Goal: Task Accomplishment & Management: Manage account settings

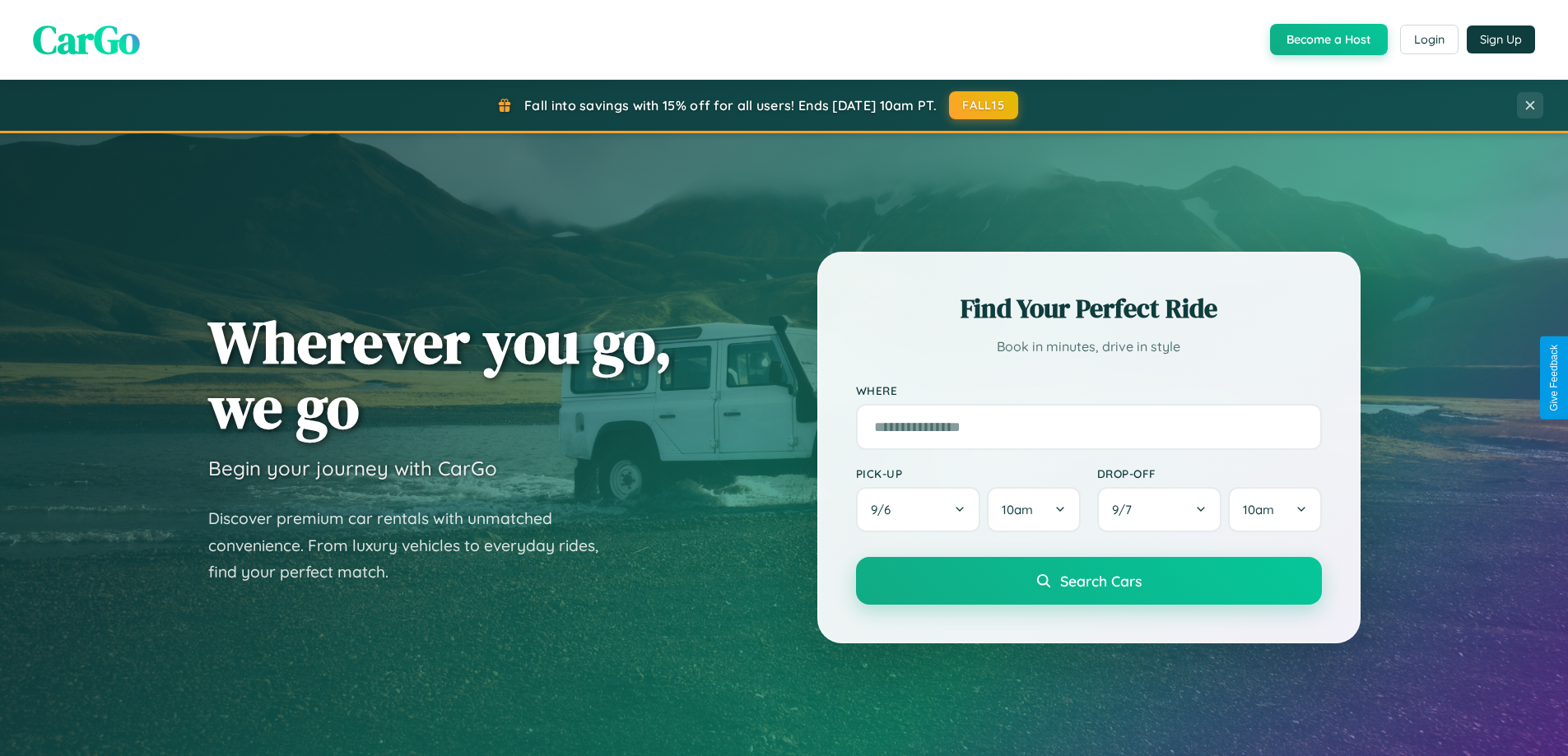
scroll to position [1132, 0]
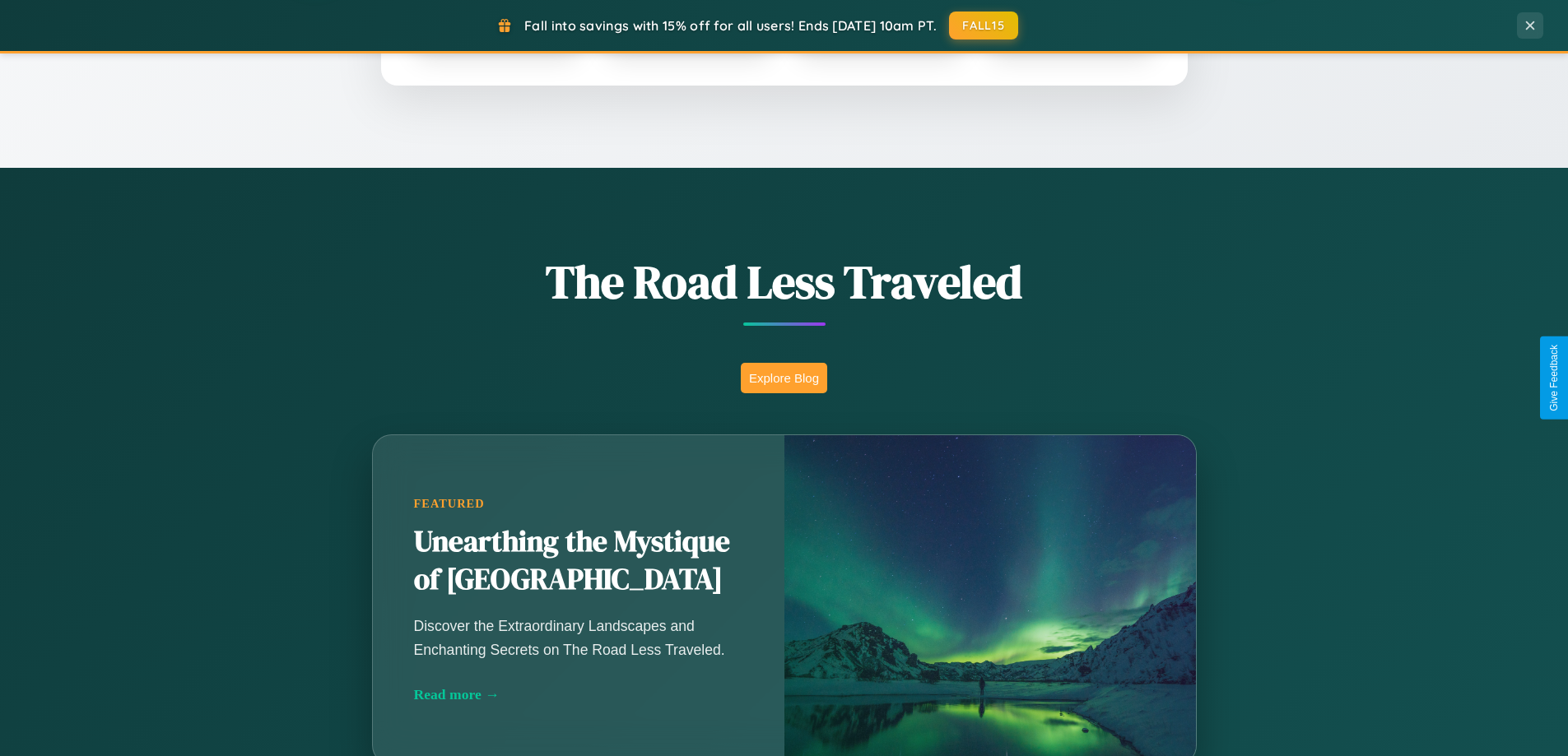
click at [784, 378] on button "Explore Blog" at bounding box center [784, 378] width 87 height 31
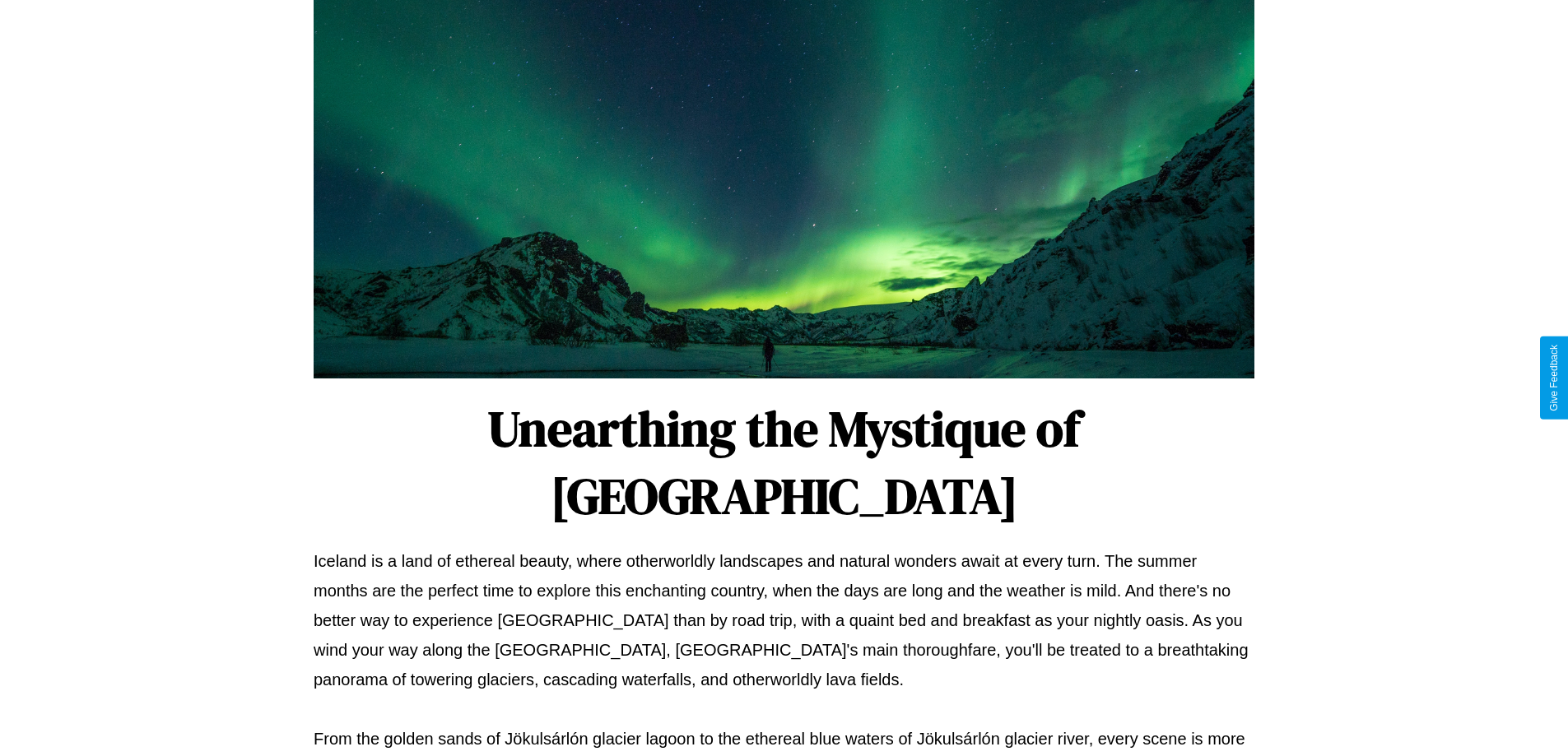
scroll to position [533, 0]
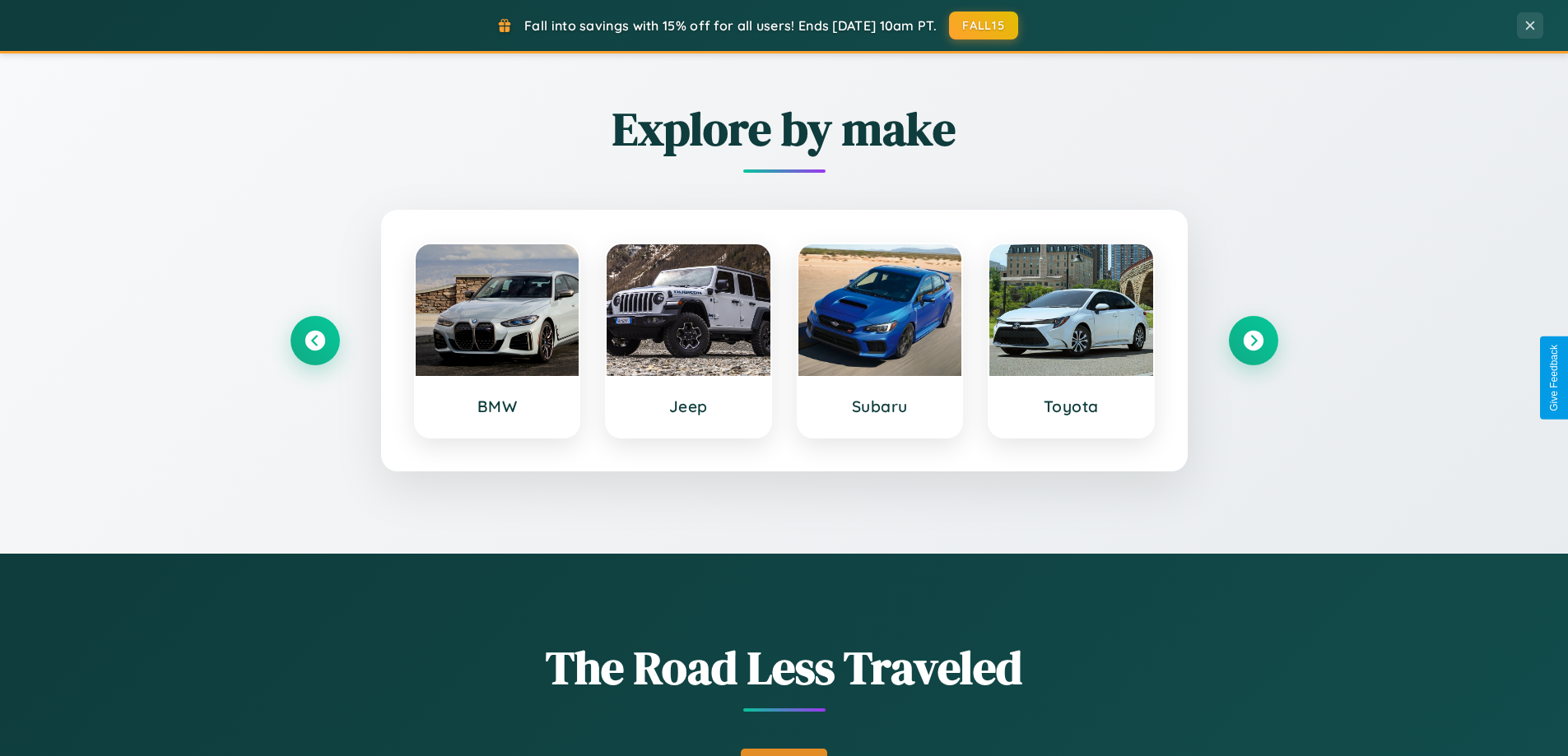
scroll to position [709, 0]
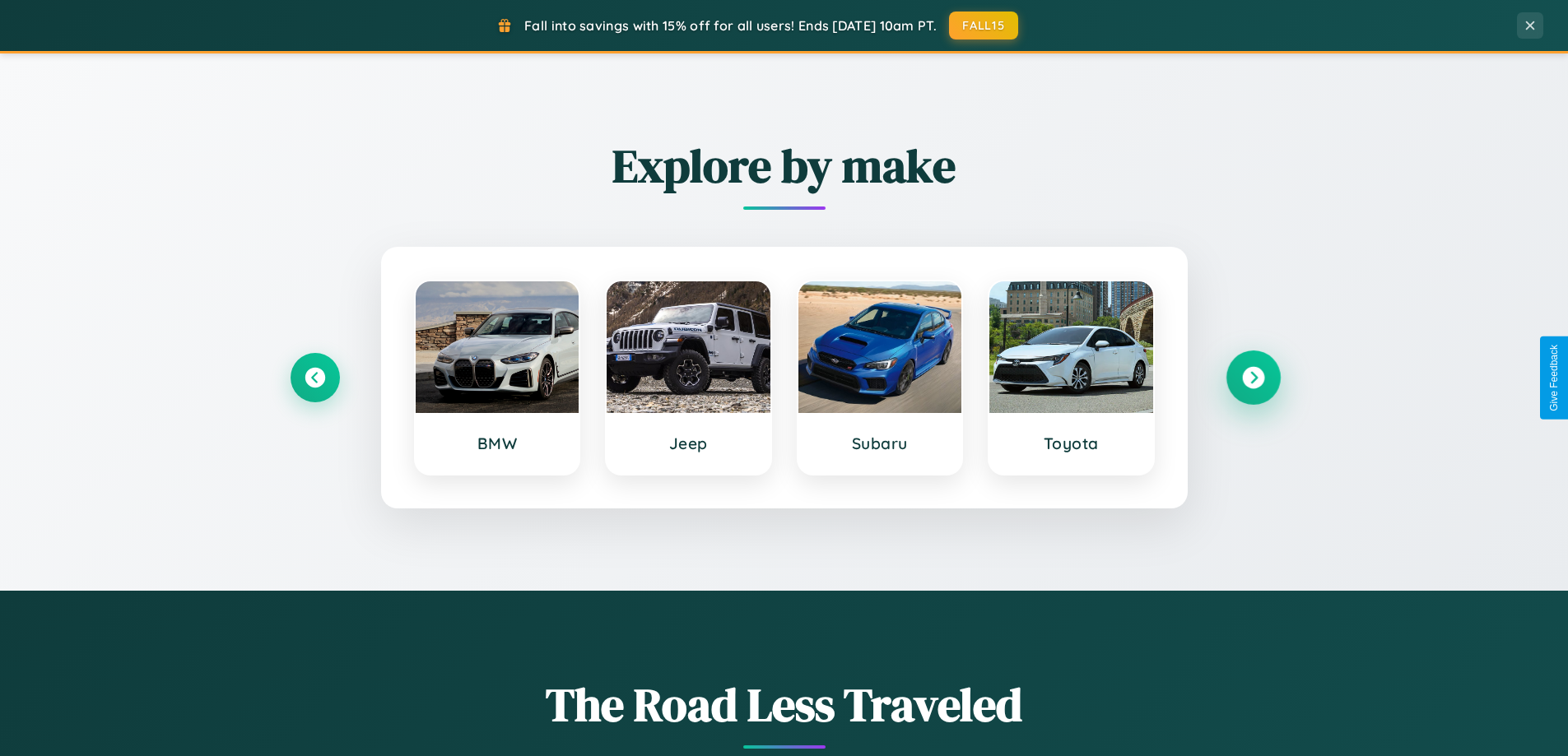
click at [1253, 378] on icon at bounding box center [1253, 378] width 23 height 23
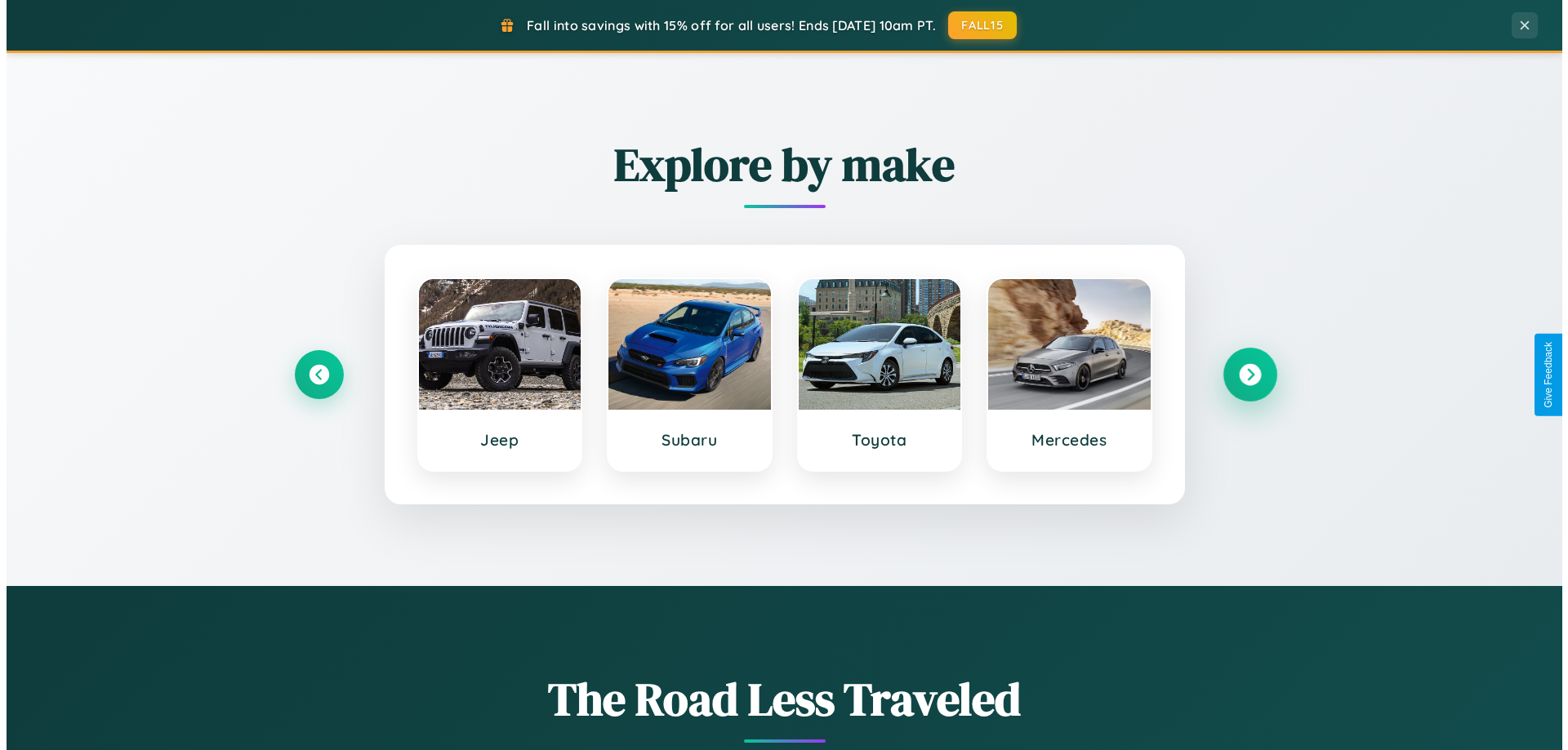
scroll to position [0, 0]
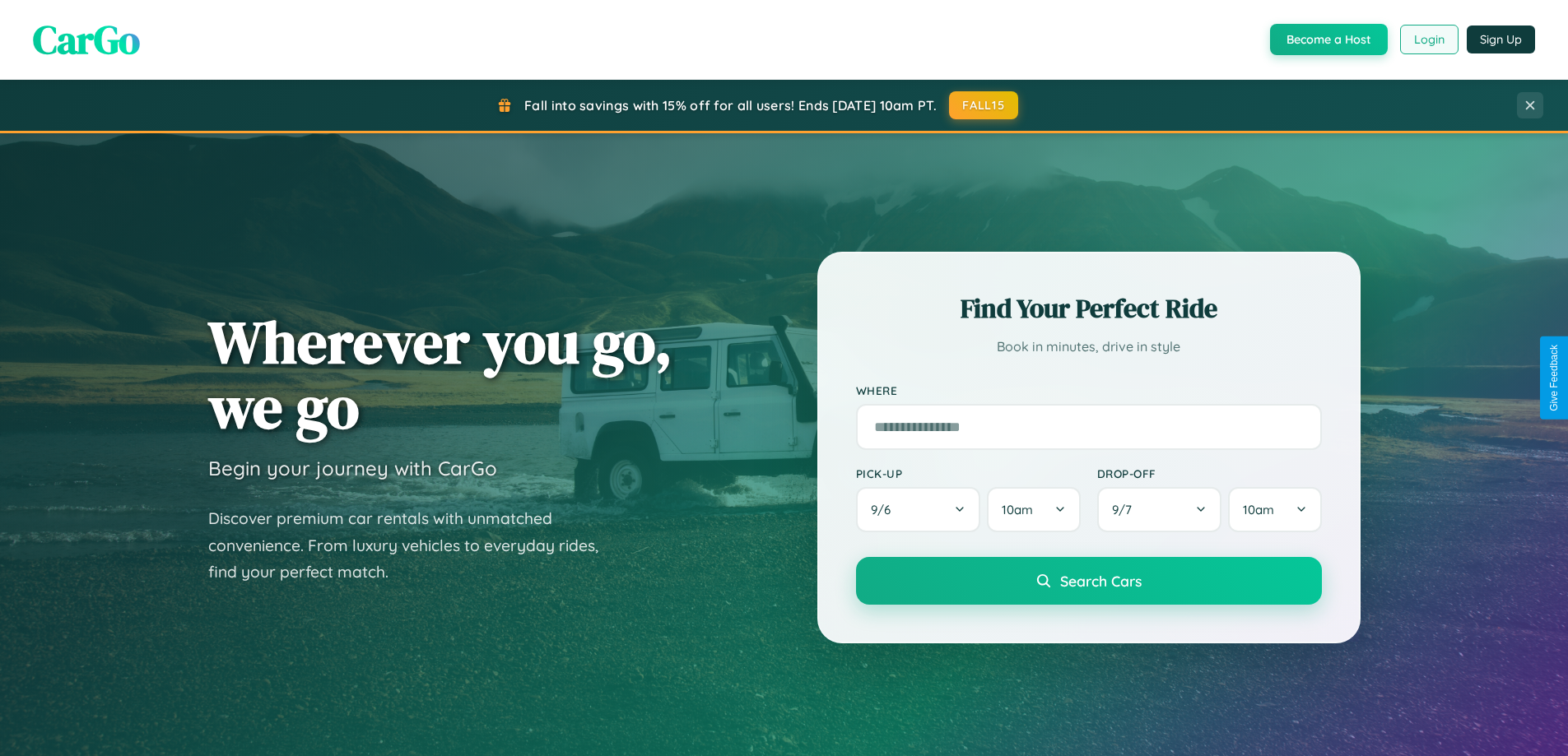
click at [1428, 40] on button "Login" at bounding box center [1429, 39] width 59 height 30
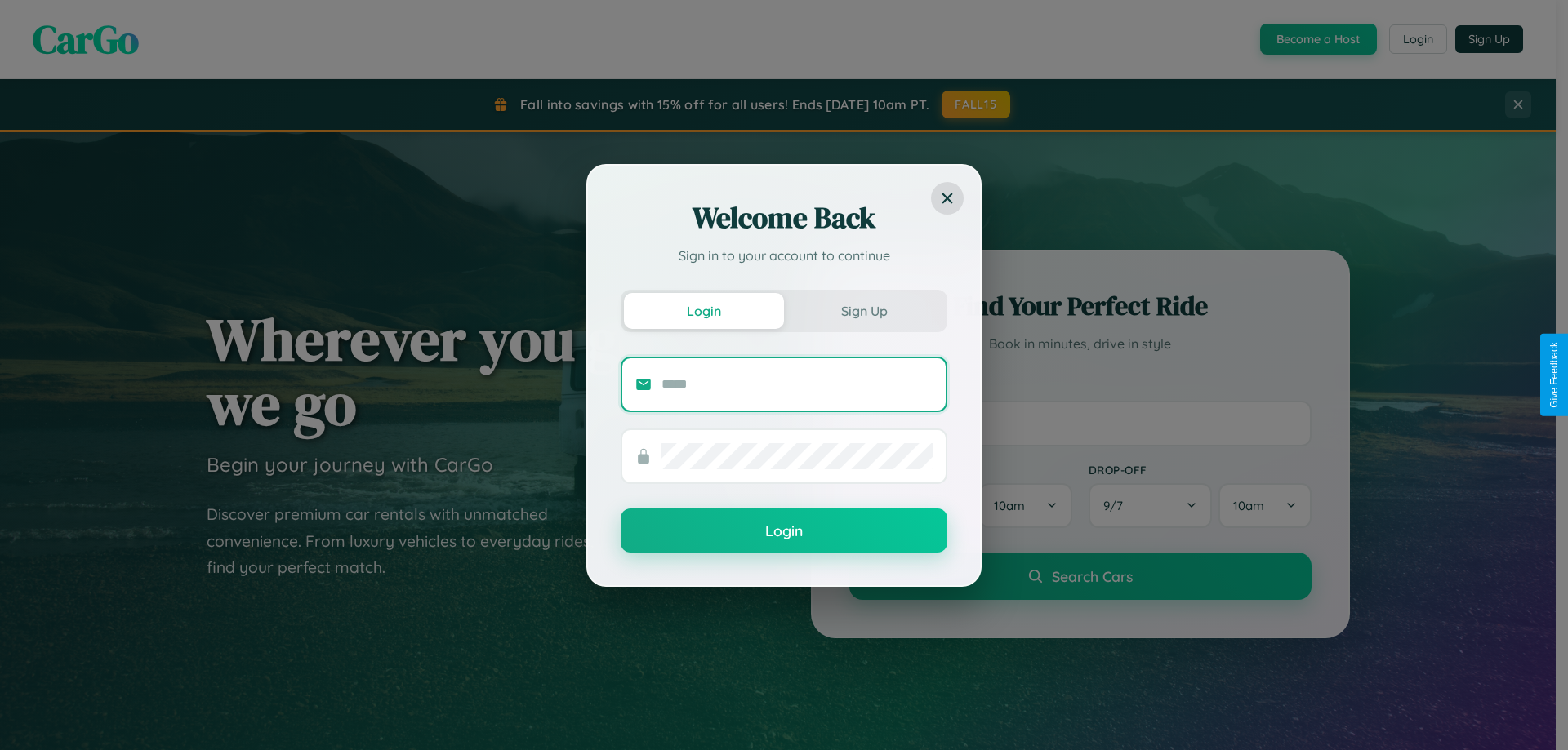
click at [797, 384] on input "text" at bounding box center [797, 384] width 271 height 26
type input "**********"
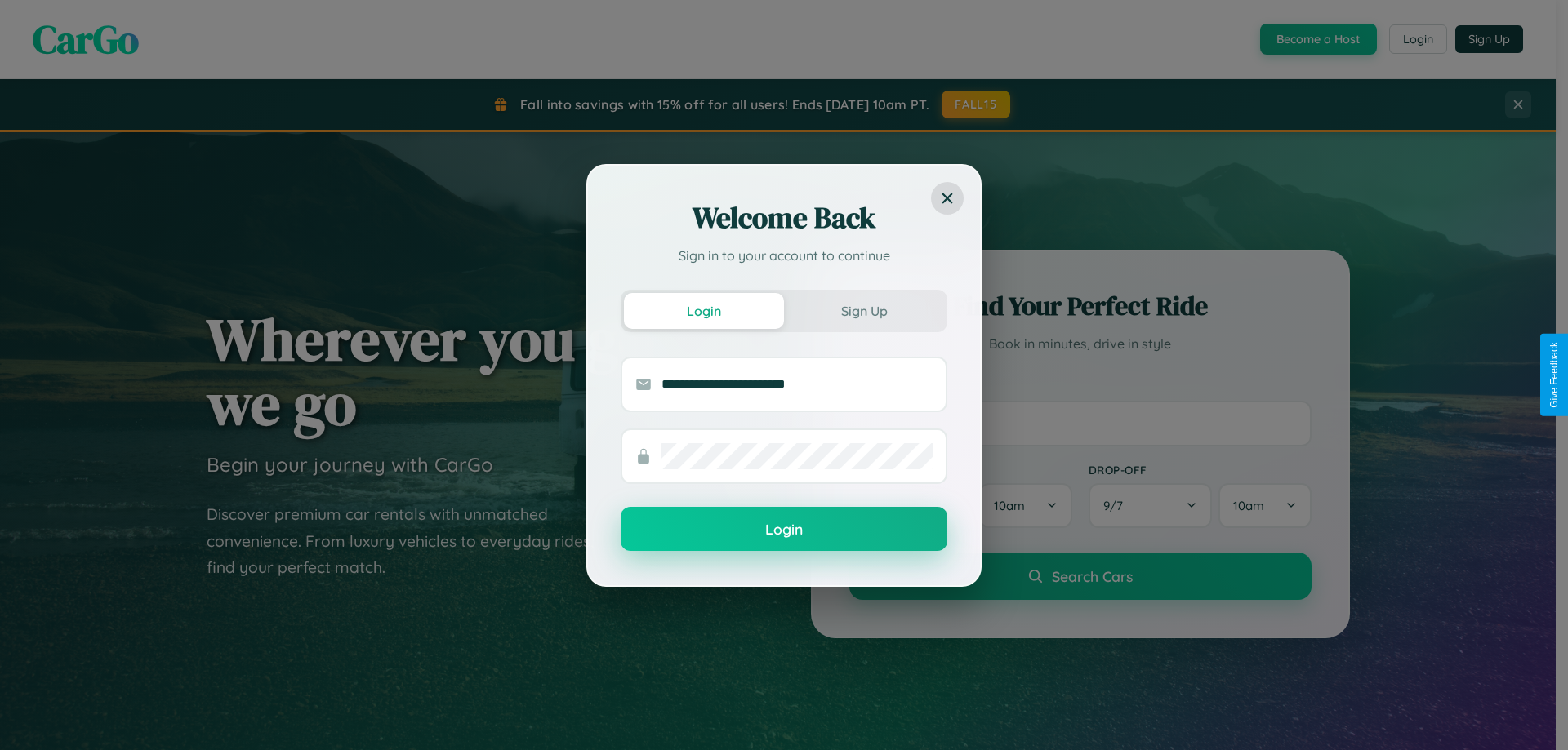
click at [784, 529] on button "Login" at bounding box center [784, 528] width 327 height 44
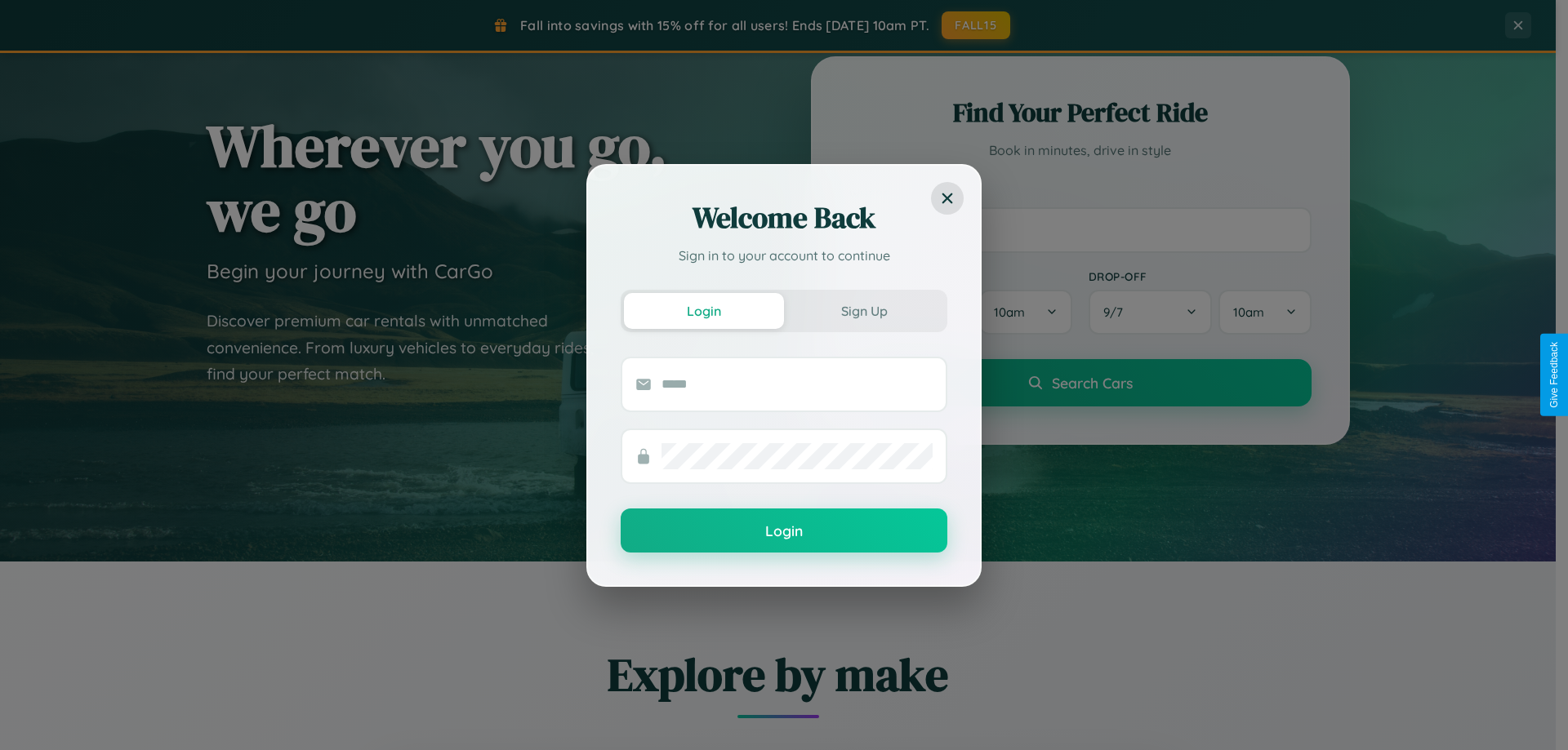
scroll to position [2622, 0]
